Goal: Transaction & Acquisition: Purchase product/service

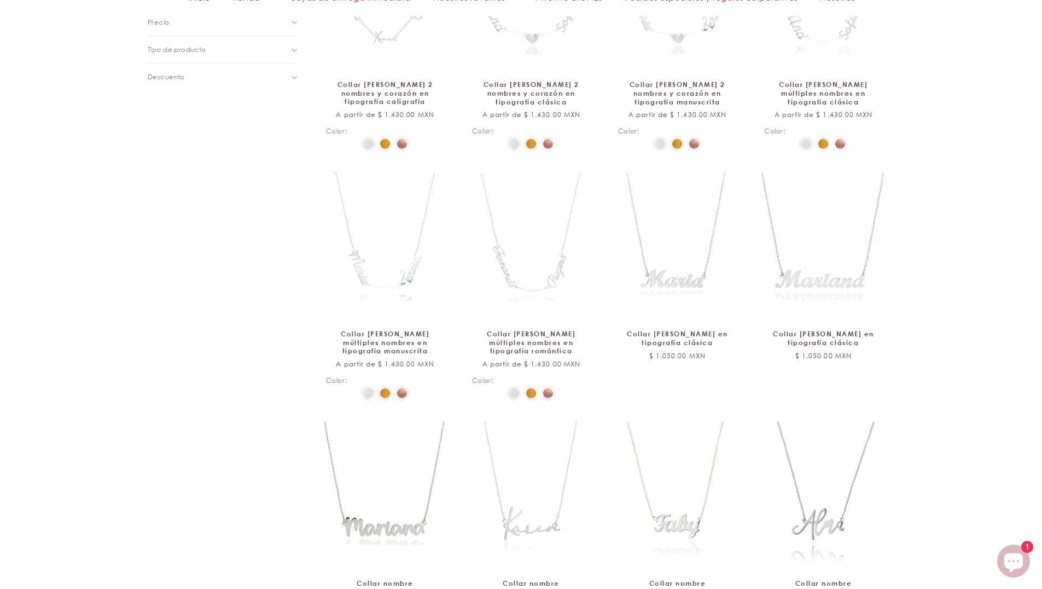
scroll to position [728, 0]
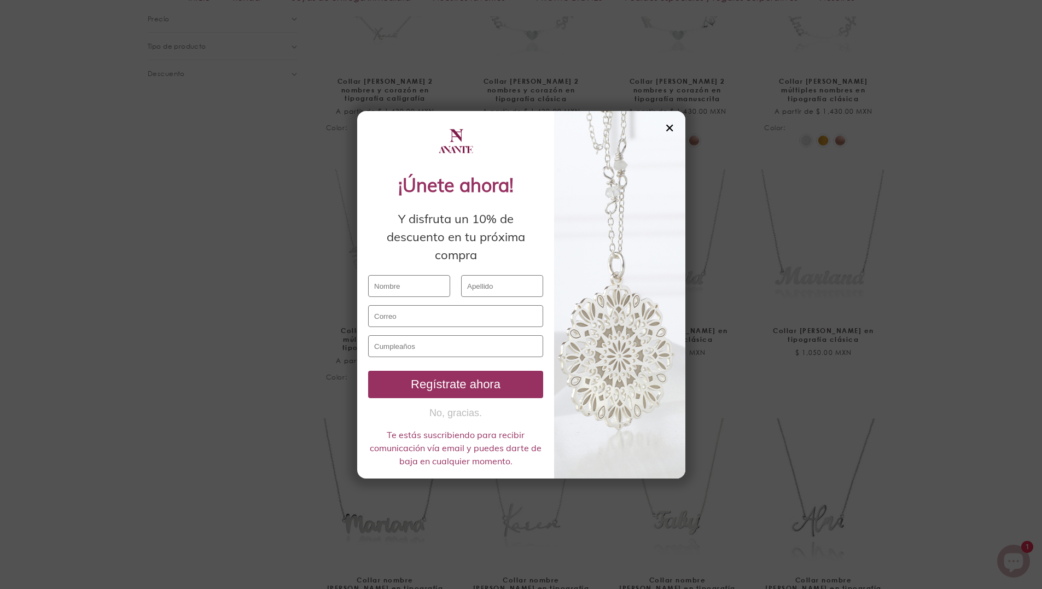
click at [673, 125] on div "✕" at bounding box center [670, 128] width 10 height 12
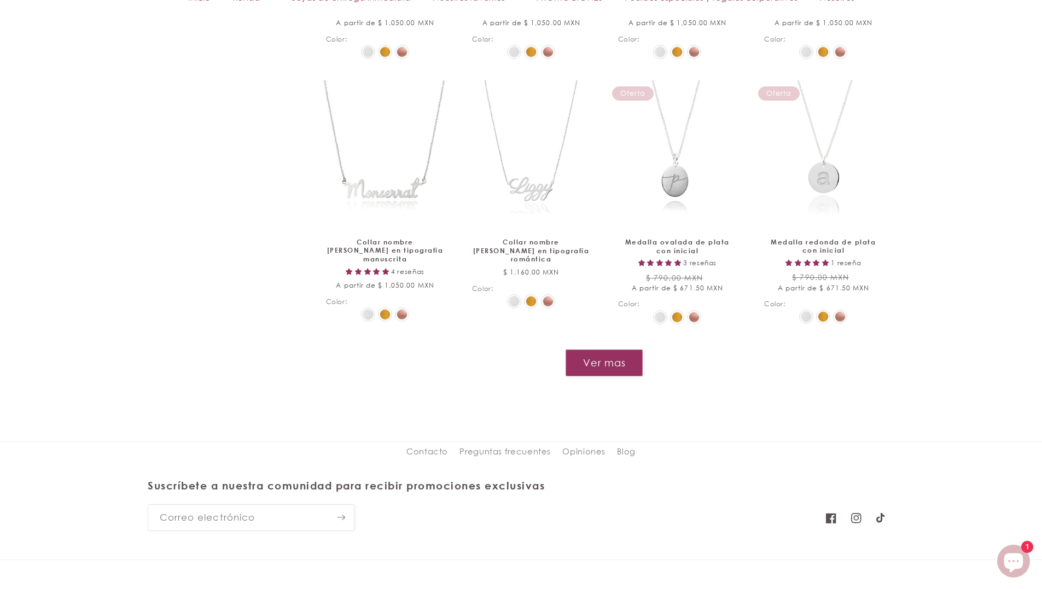
scroll to position [1329, 0]
click at [623, 354] on button "Ver mas" at bounding box center [604, 361] width 78 height 27
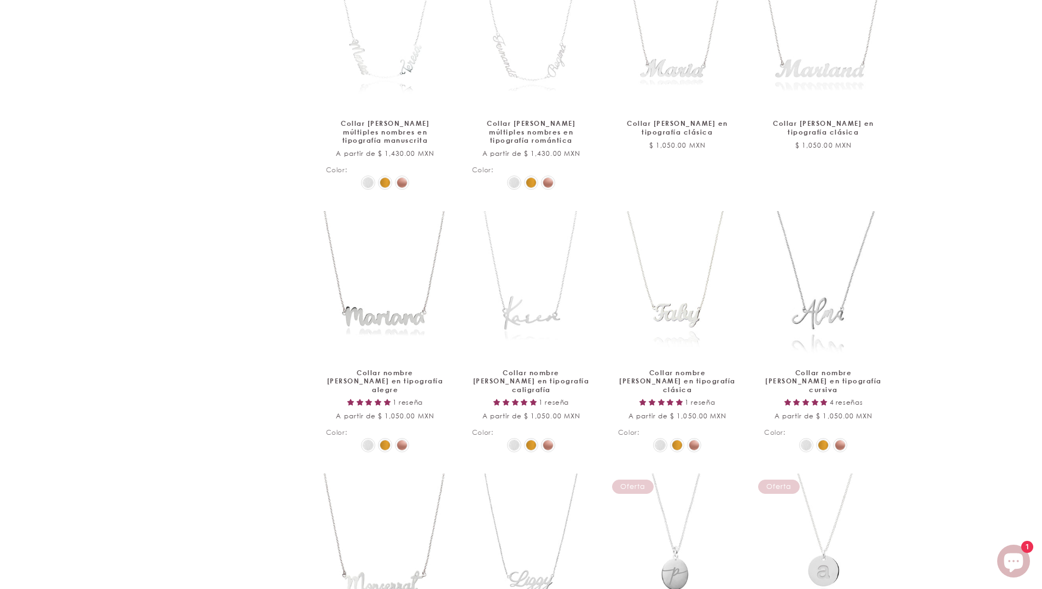
scroll to position [0, 0]
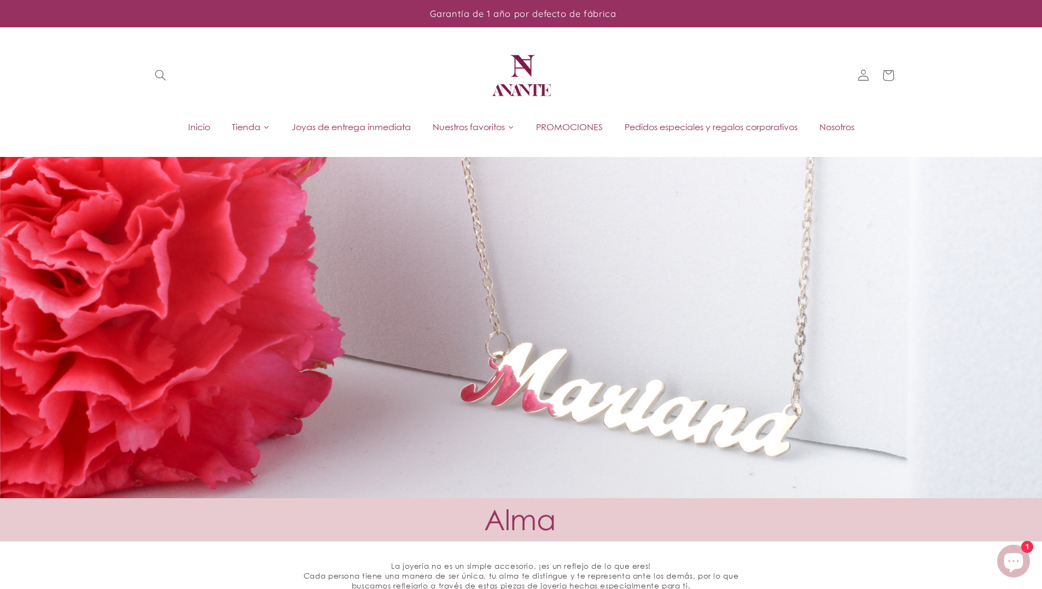
drag, startPoint x: 898, startPoint y: 54, endPoint x: 896, endPoint y: 4, distance: 49.3
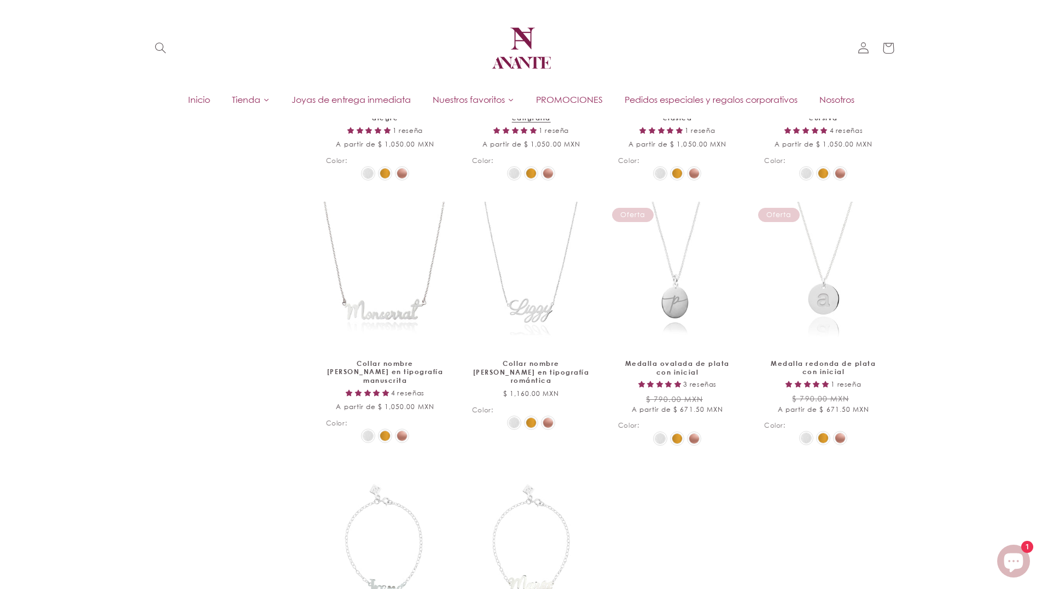
scroll to position [1203, 0]
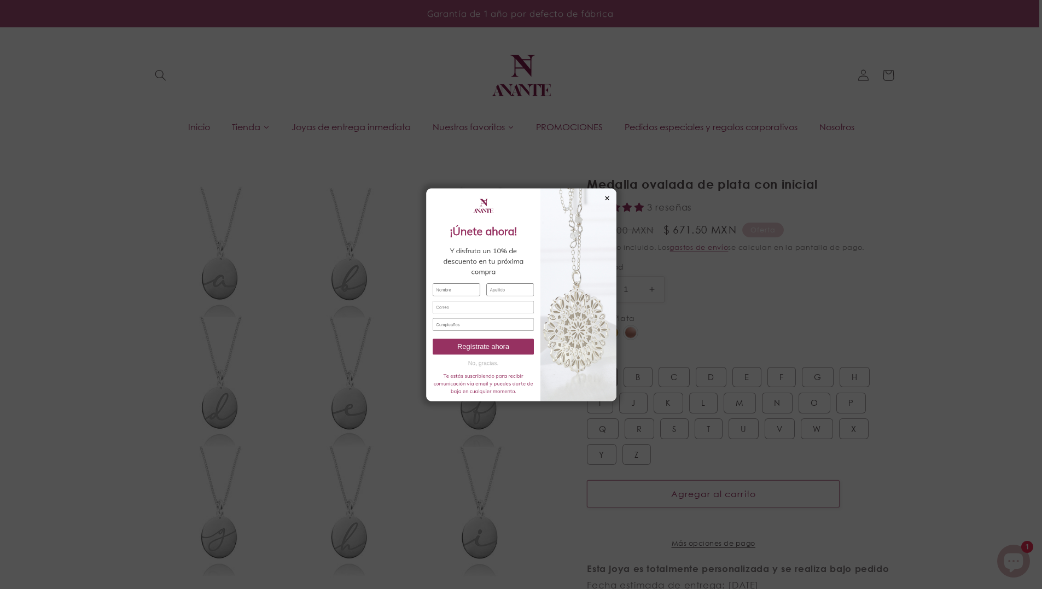
select select "{"isForProduct":true,"id":43663486288026,"title":"Plata / A","available":true,"…"
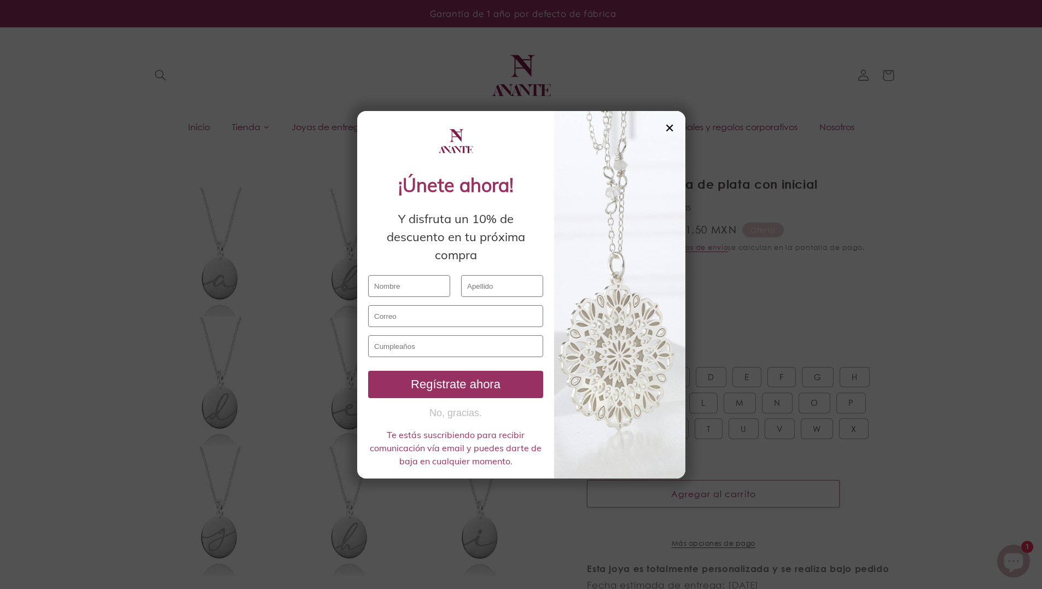
click at [671, 129] on div "✕" at bounding box center [670, 128] width 10 height 12
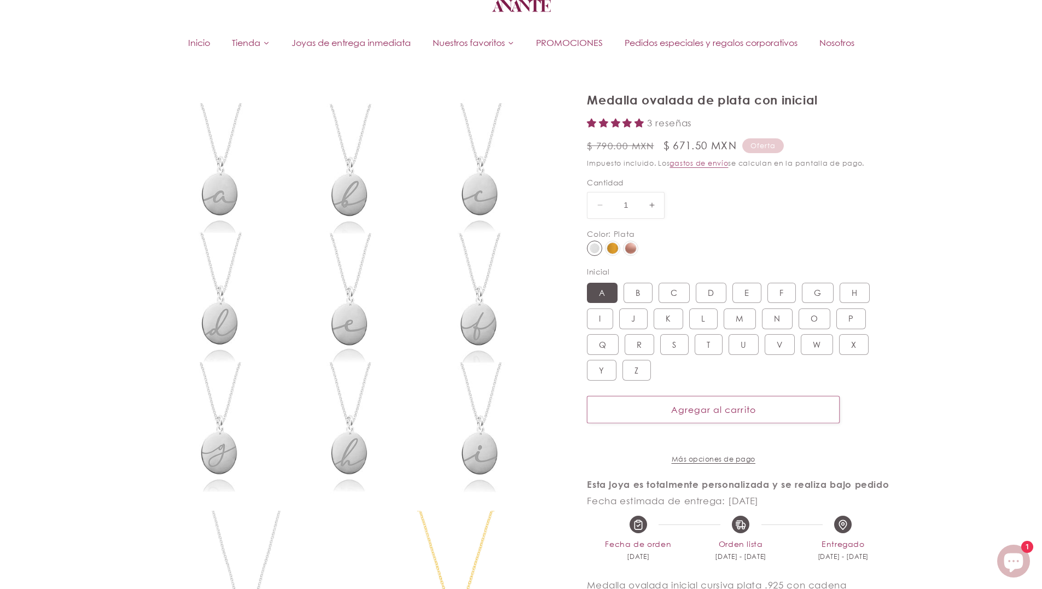
scroll to position [109, 0]
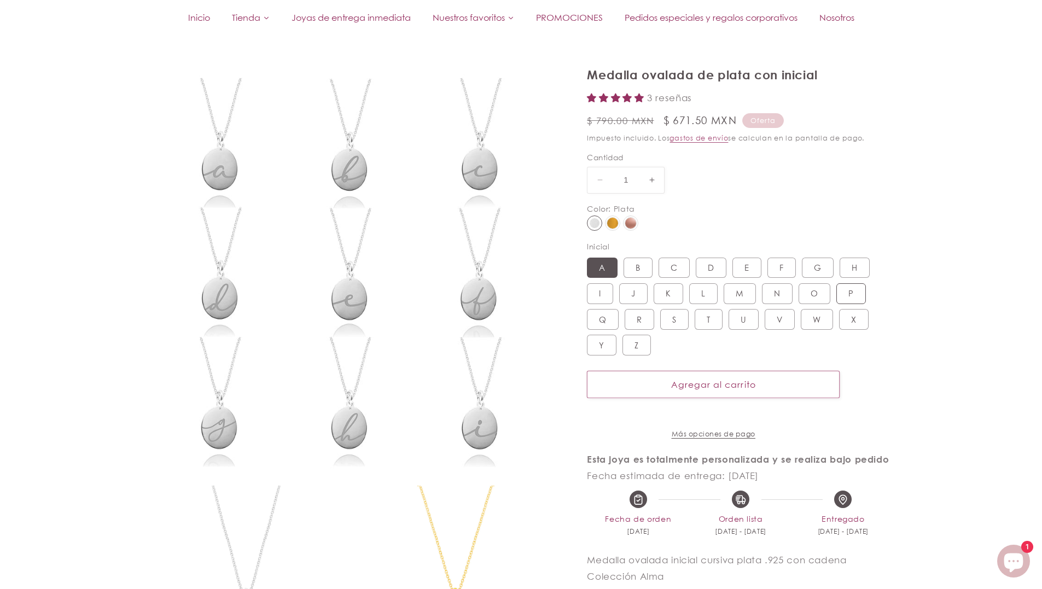
click at [848, 292] on label "P Variante agotada o no disponible" at bounding box center [851, 293] width 30 height 21
click at [836, 282] on input "P Variante agotada o no disponible" at bounding box center [836, 281] width 1 height 1
radio input "true"
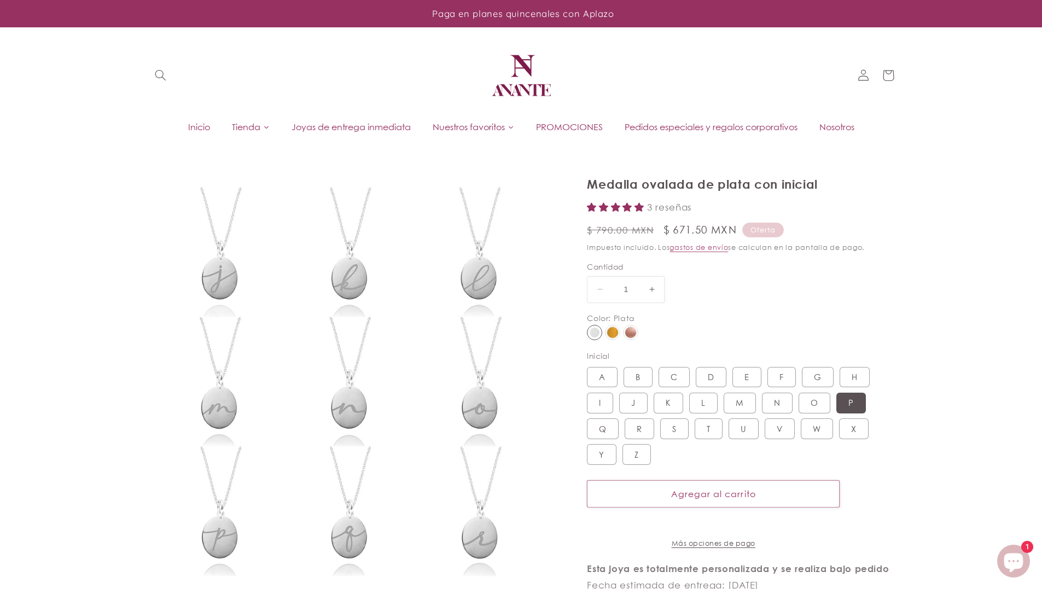
drag, startPoint x: 102, startPoint y: 441, endPoint x: 85, endPoint y: 242, distance: 200.4
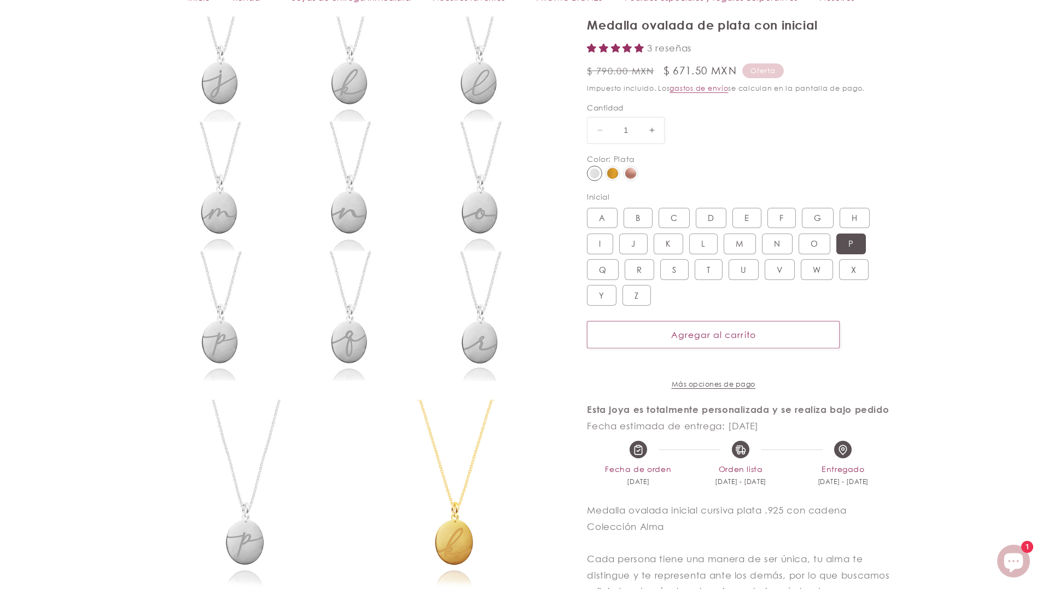
scroll to position [219, 0]
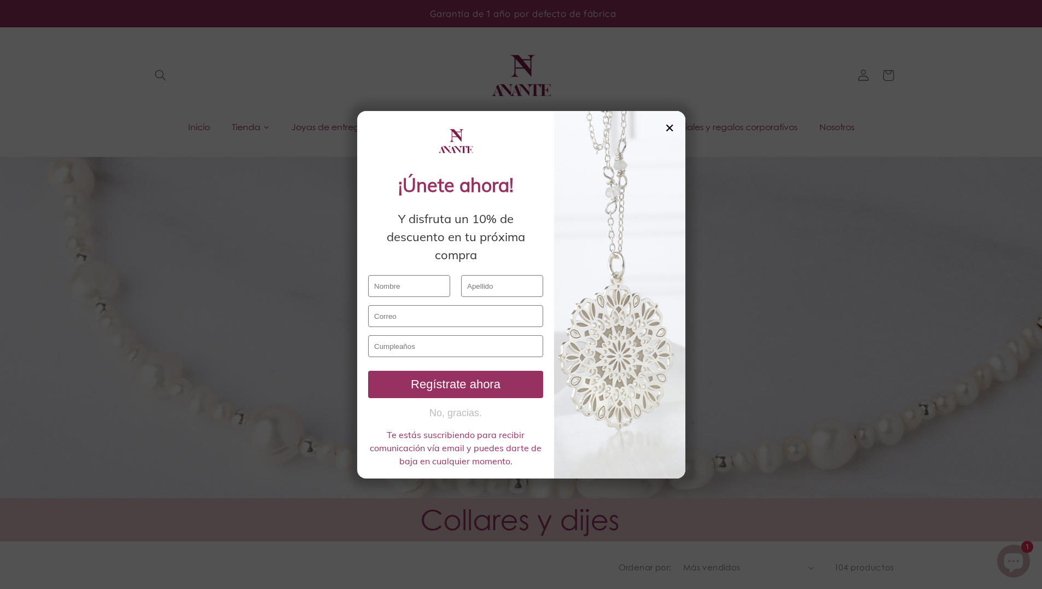
click at [670, 124] on div "✕" at bounding box center [670, 128] width 10 height 12
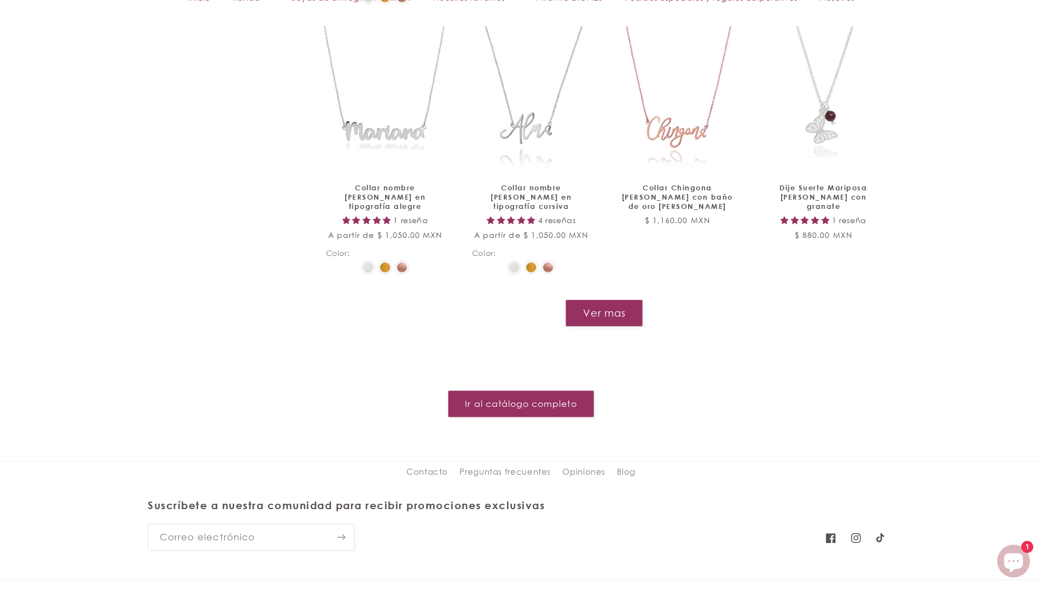
scroll to position [1368, 0]
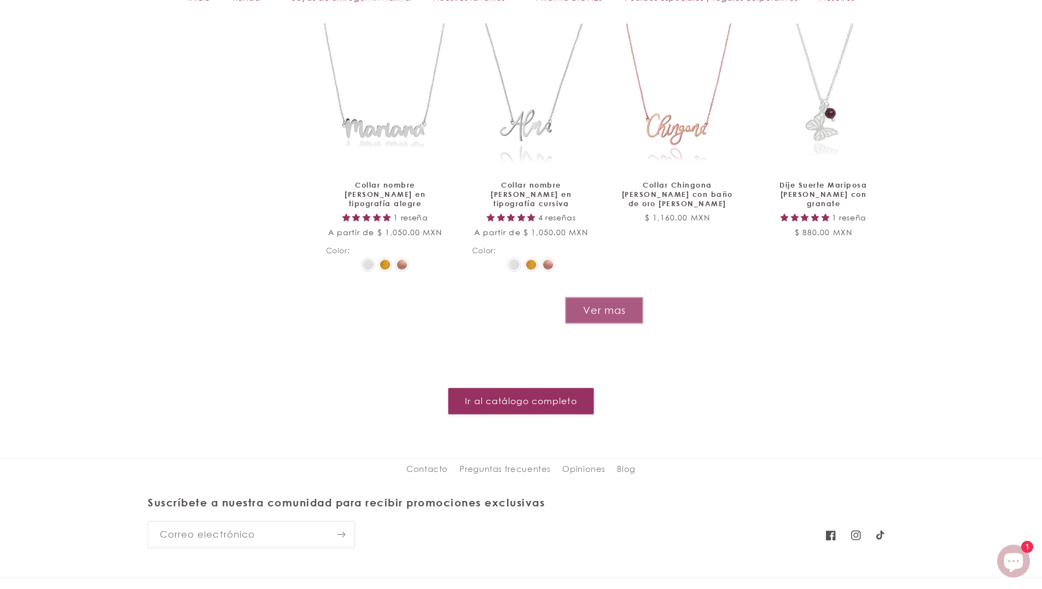
click at [604, 297] on button "Ver mas" at bounding box center [604, 310] width 78 height 27
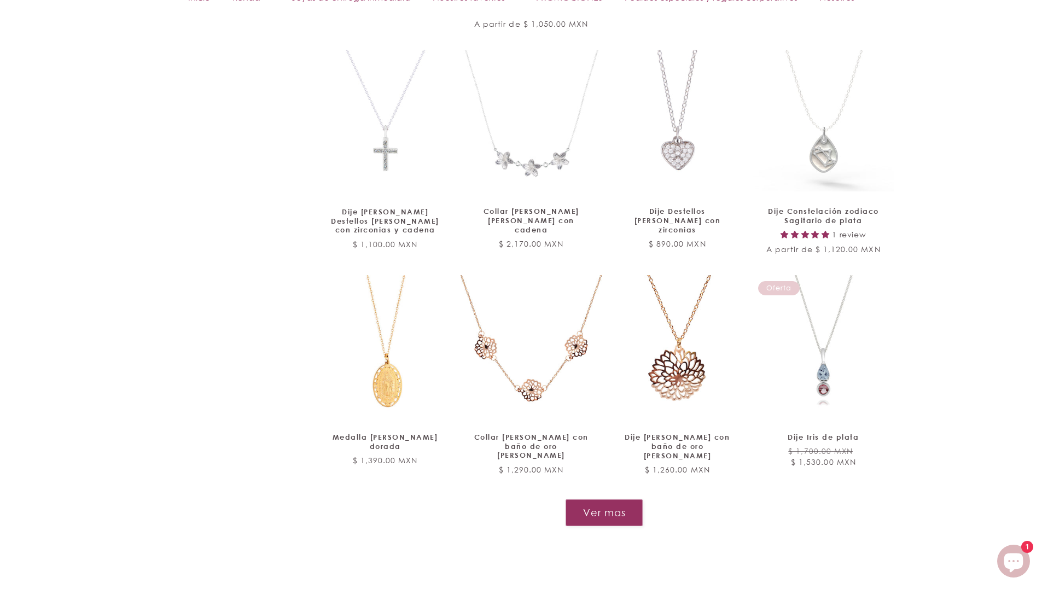
scroll to position [2297, 0]
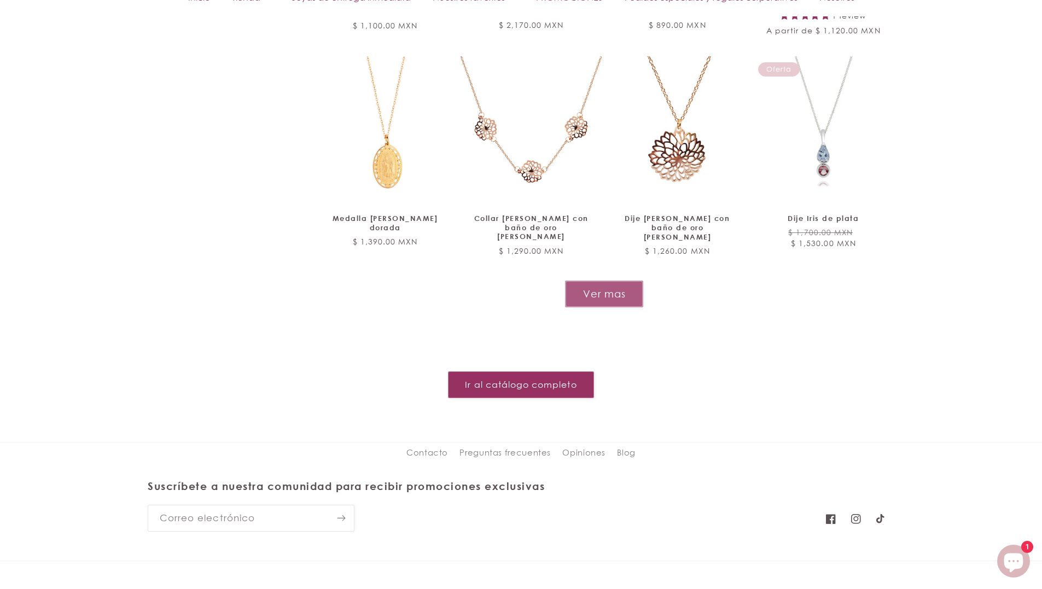
click at [627, 281] on button "Ver mas" at bounding box center [604, 294] width 78 height 27
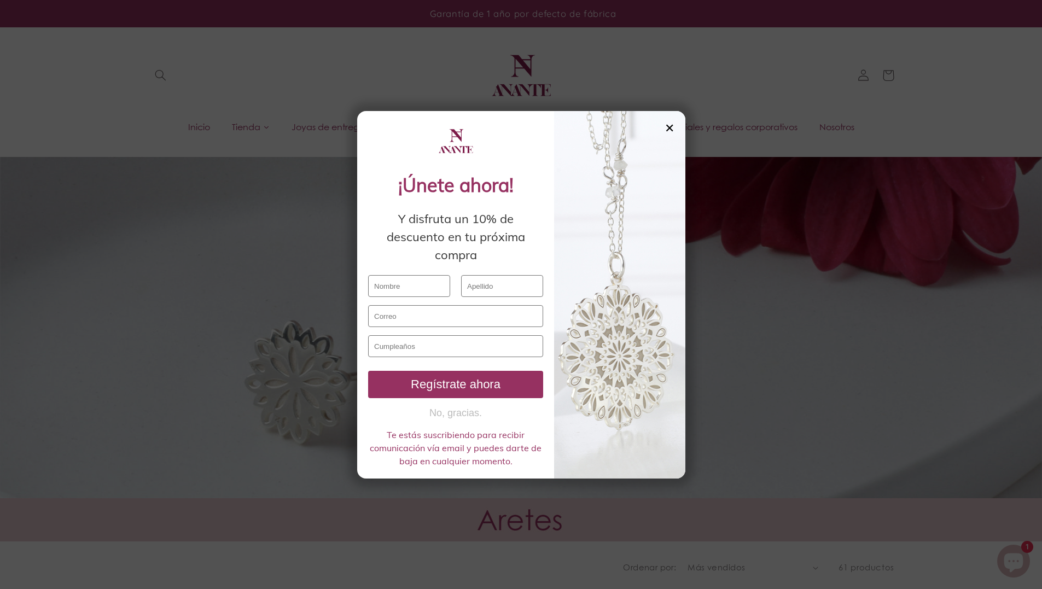
click at [672, 128] on div "✕" at bounding box center [670, 128] width 10 height 12
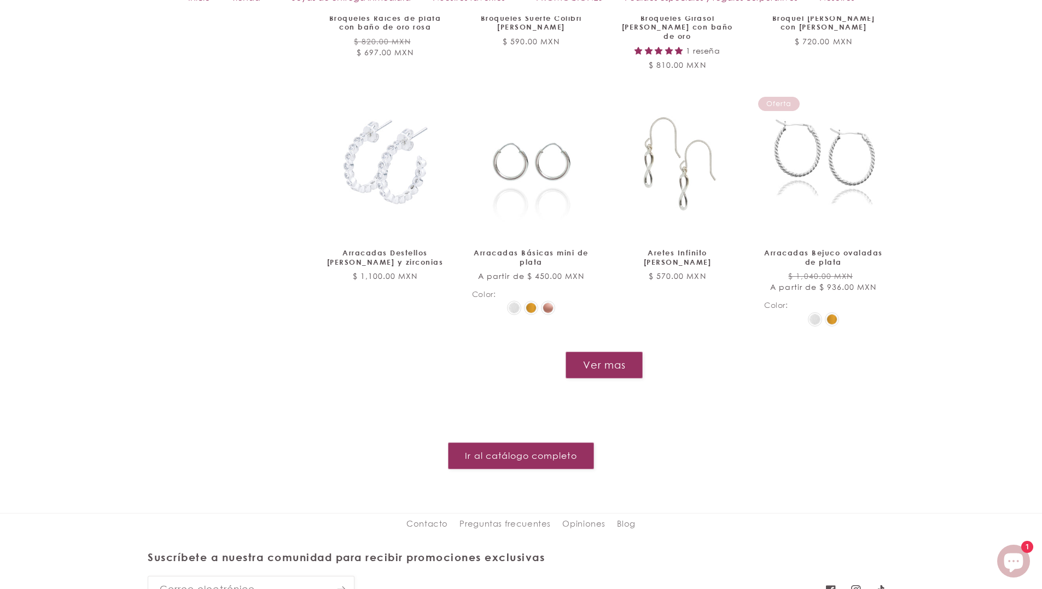
scroll to position [1203, 0]
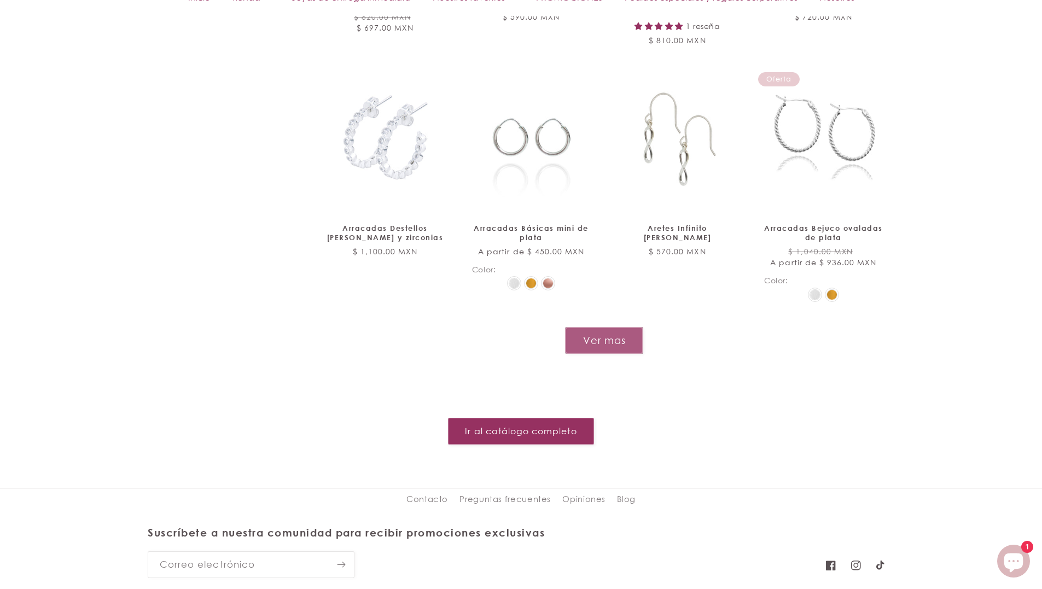
click at [616, 327] on button "Ver mas" at bounding box center [604, 340] width 78 height 27
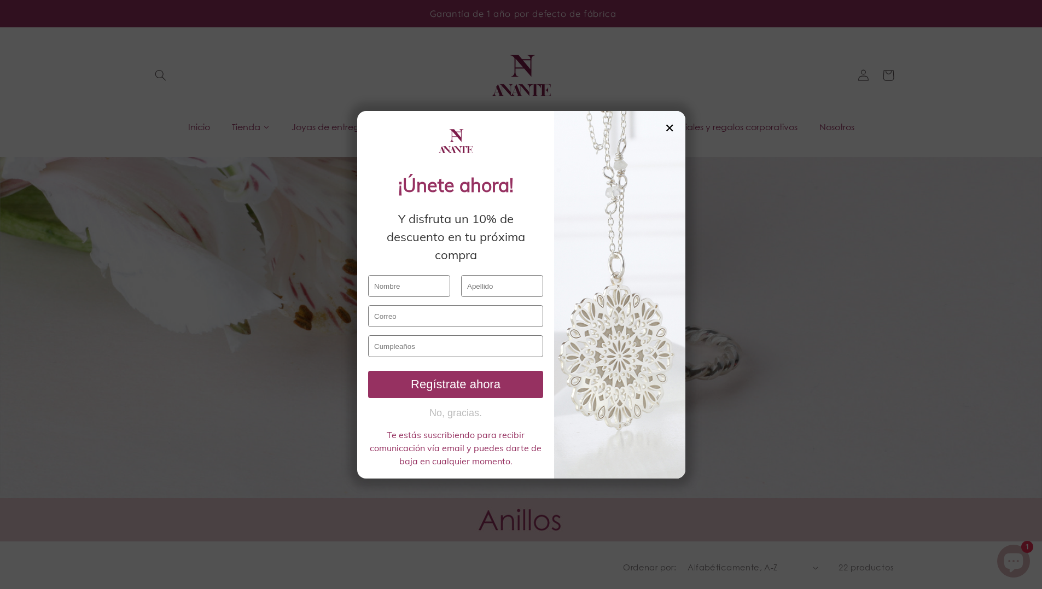
click at [667, 126] on div "✕" at bounding box center [670, 128] width 10 height 12
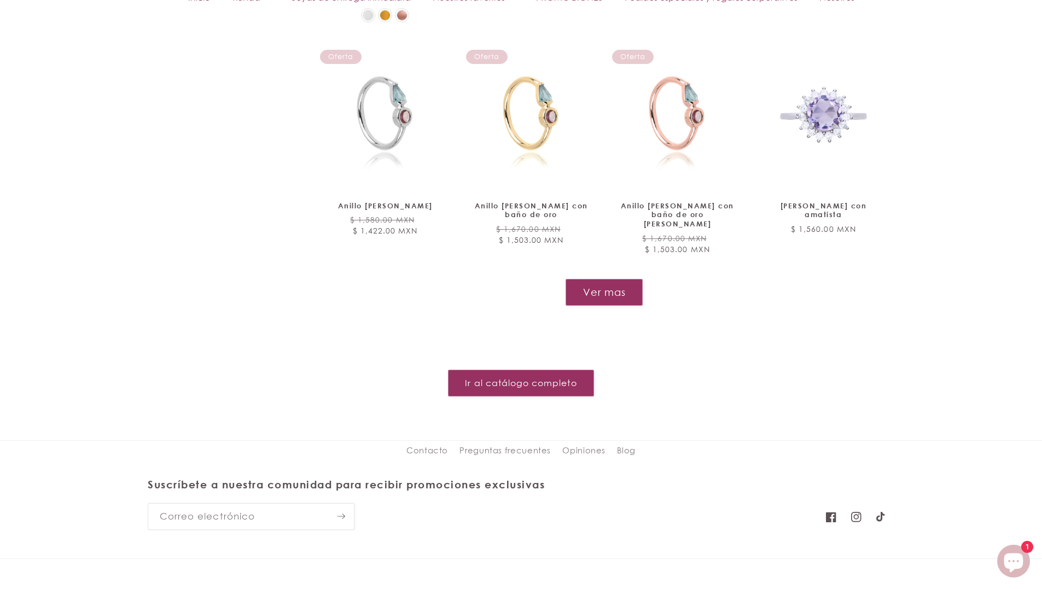
scroll to position [1368, 0]
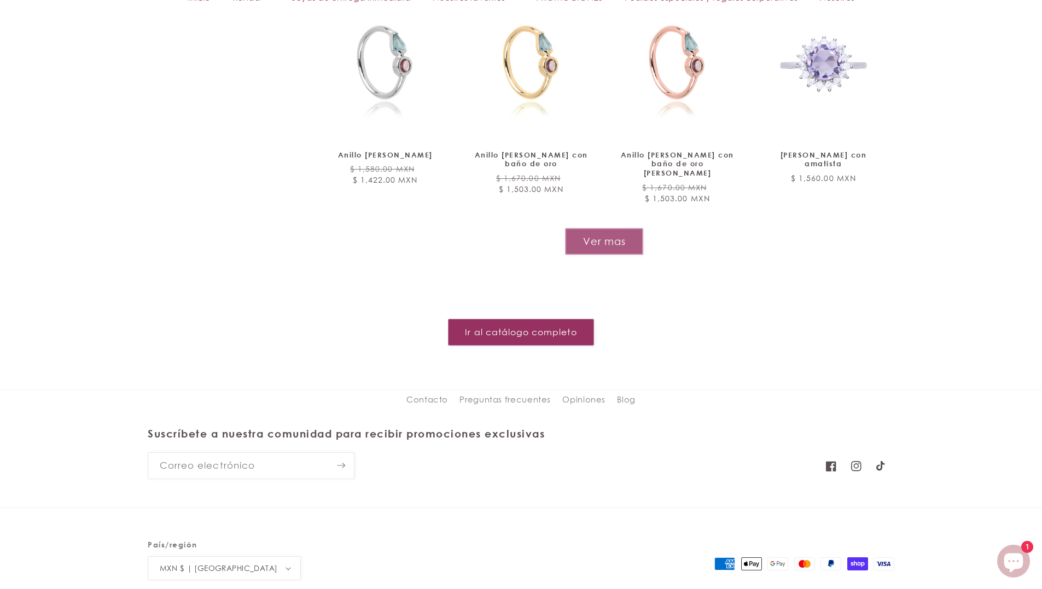
click at [624, 228] on button "Ver mas" at bounding box center [604, 241] width 78 height 27
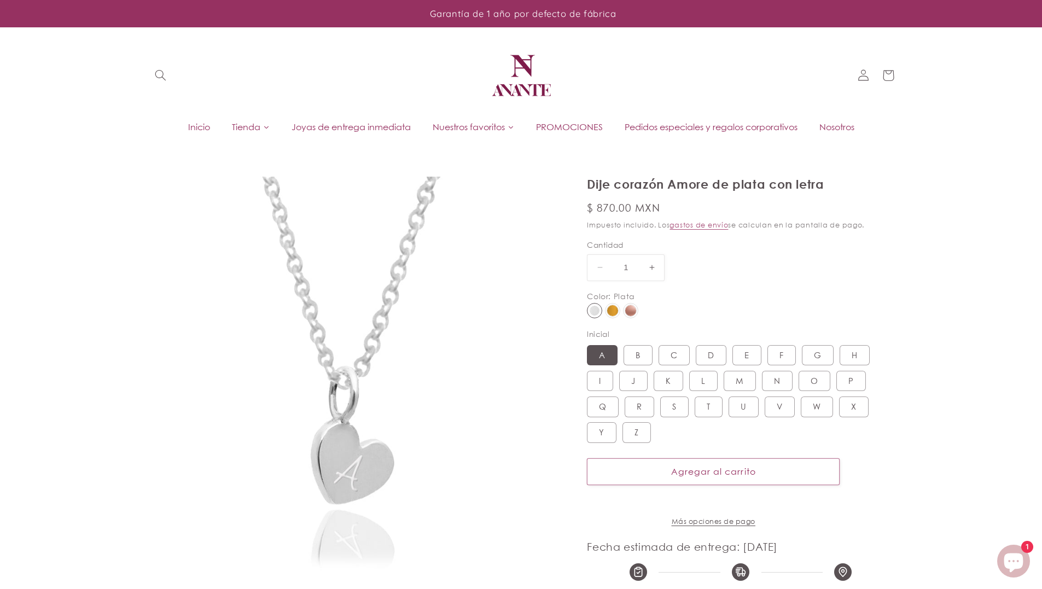
select select "{"isForProduct":true,"id":43715992715418,"title":"Plata / A","available":true,"…"
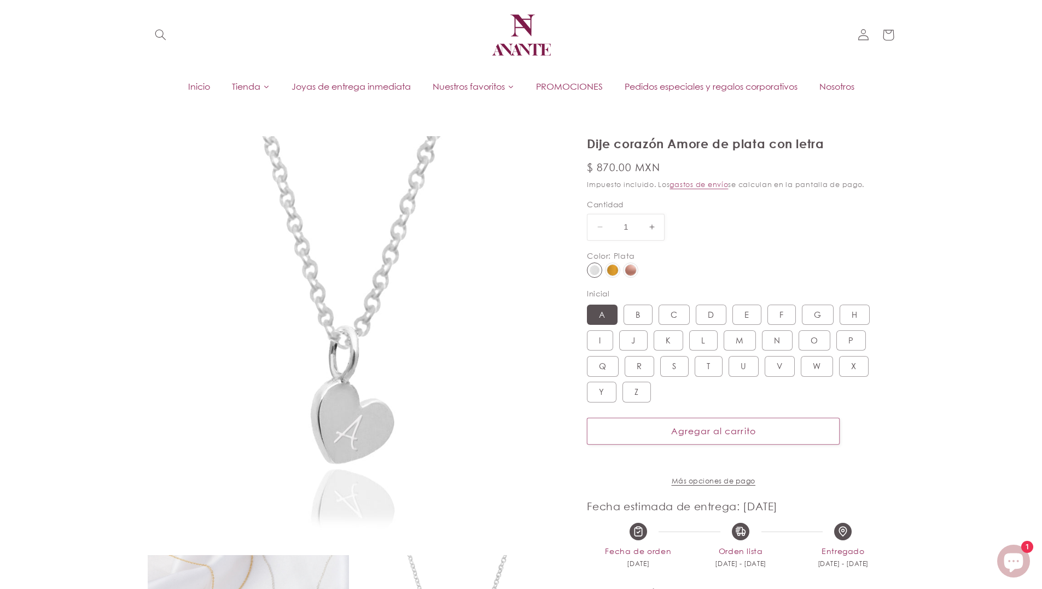
scroll to position [164, 0]
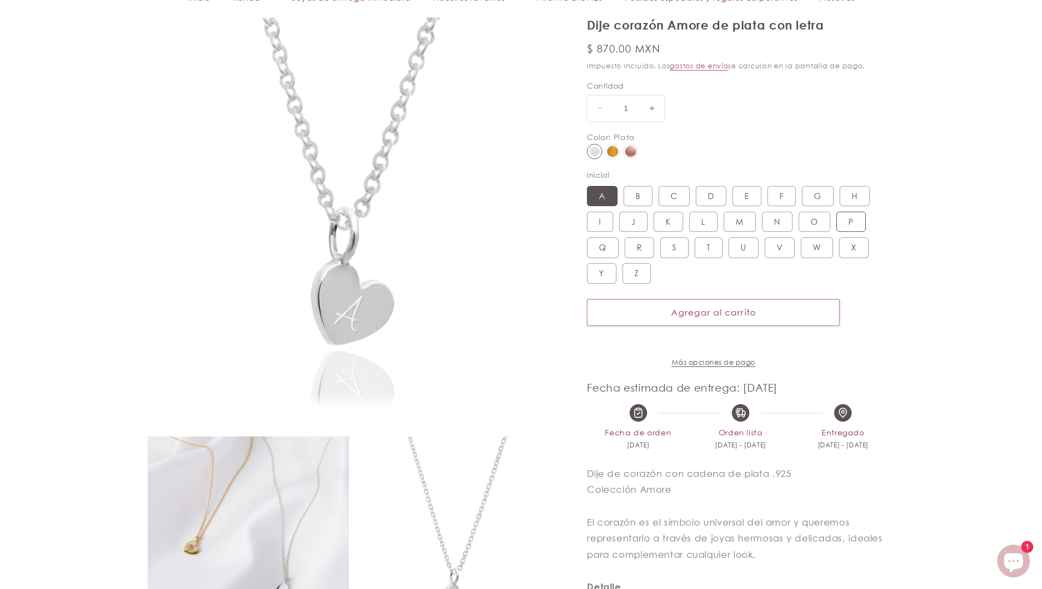
click at [852, 217] on label "P Variante agotada o no disponible" at bounding box center [851, 221] width 30 height 21
click at [836, 210] on input "P Variante agotada o no disponible" at bounding box center [836, 209] width 1 height 1
radio input "true"
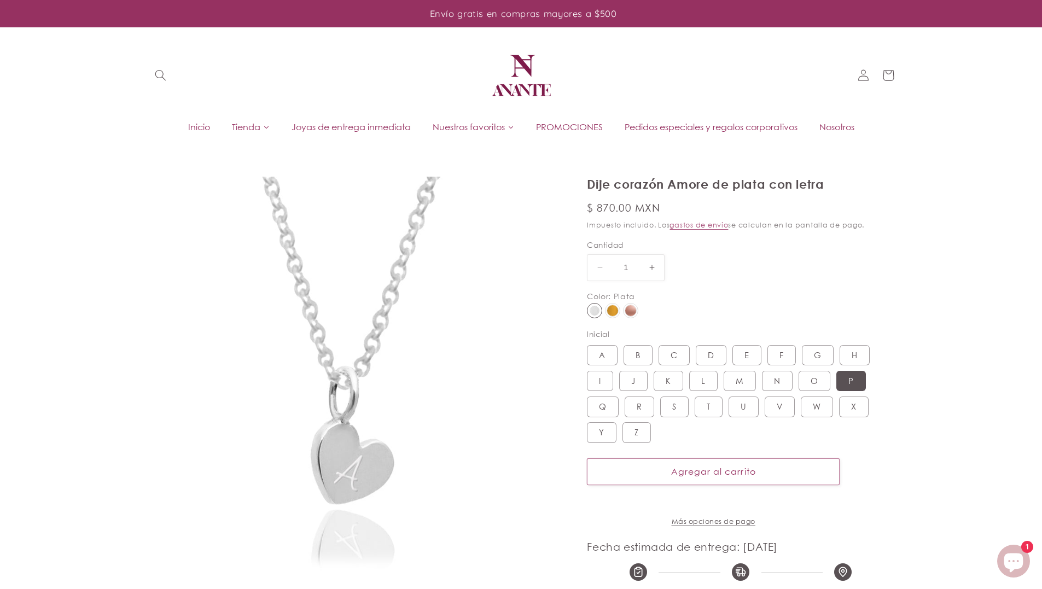
drag, startPoint x: 942, startPoint y: 164, endPoint x: 927, endPoint y: -15, distance: 179.5
